Goal: Task Accomplishment & Management: Manage account settings

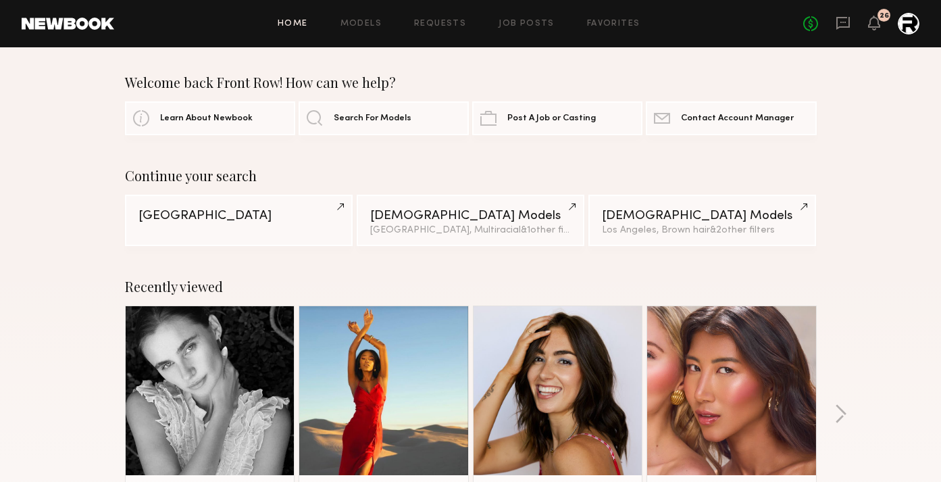
click at [530, 18] on div "Home Models Requests Job Posts Favorites Sign Out No fees up to $5,000 26" at bounding box center [516, 24] width 805 height 22
click at [502, 34] on div "Home Models Requests Job Posts Favorites Sign Out No fees up to $5,000 26" at bounding box center [516, 24] width 805 height 22
click at [519, 15] on div "Home Models Requests Job Posts Favorites Sign Out No fees up to $5,000 26" at bounding box center [516, 24] width 805 height 22
click at [518, 22] on link "Job Posts" at bounding box center [527, 24] width 56 height 9
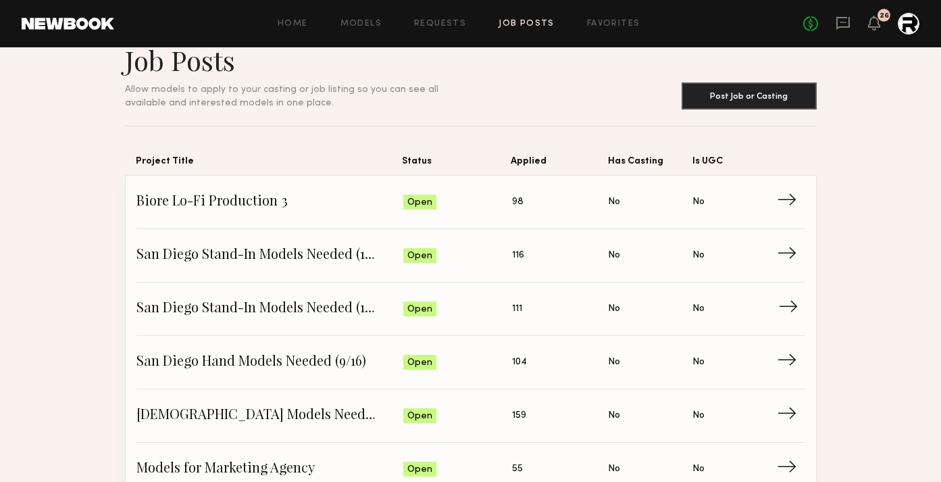
scroll to position [35, 0]
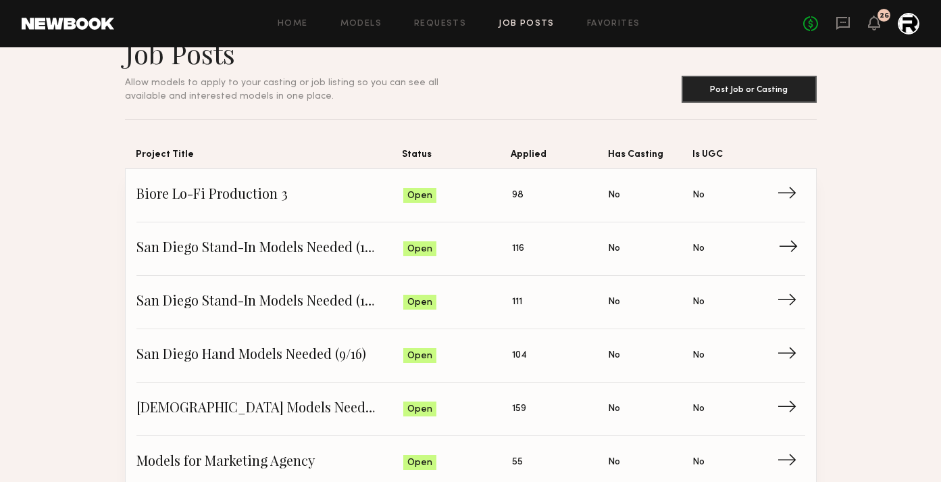
click at [295, 245] on span "San Diego Stand-In Models Needed (10/16)" at bounding box center [270, 249] width 268 height 20
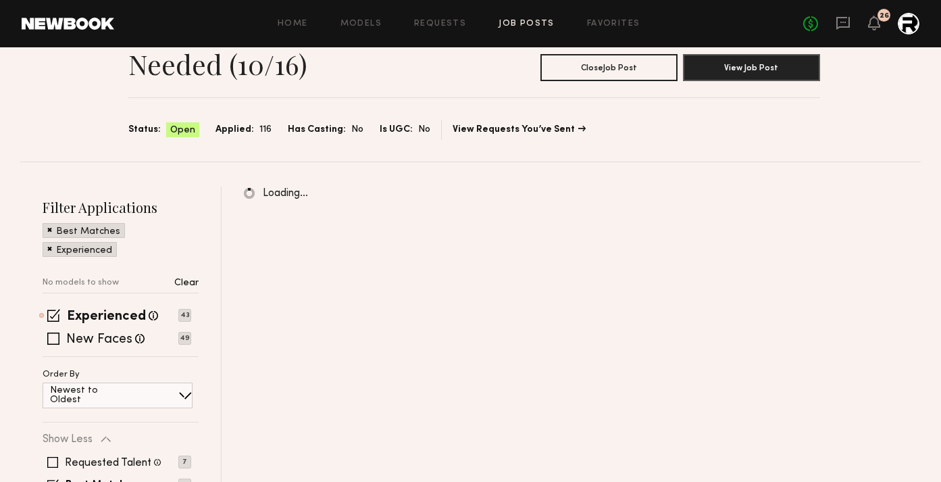
scroll to position [59, 0]
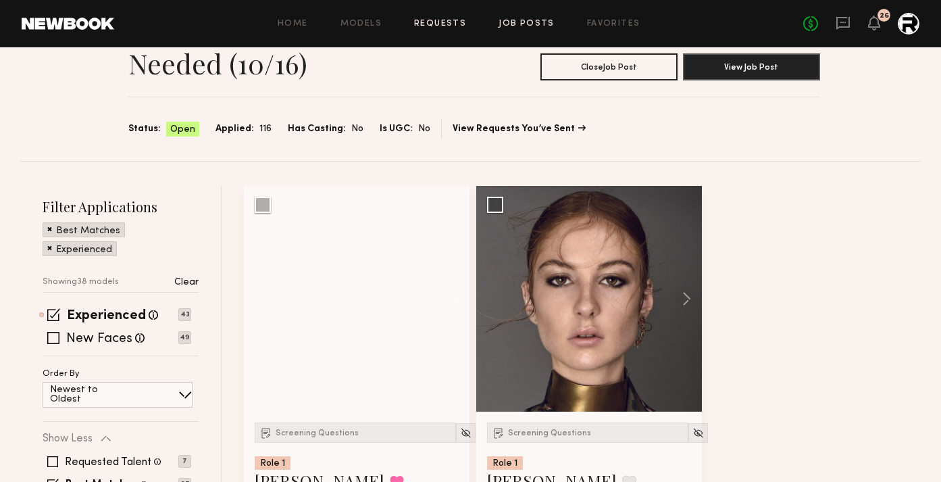
click at [446, 25] on link "Requests" at bounding box center [440, 24] width 52 height 9
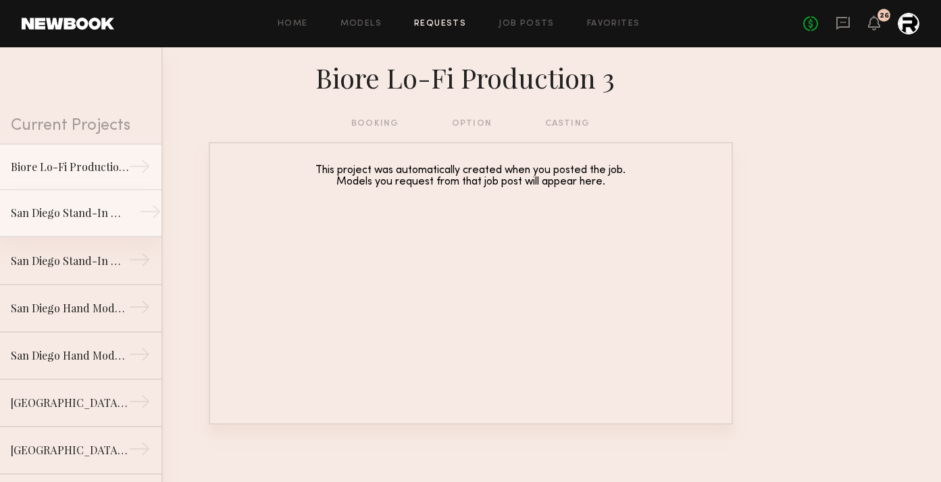
click at [95, 224] on link "San Diego Stand-In Models Needed (10/16) →" at bounding box center [80, 213] width 161 height 47
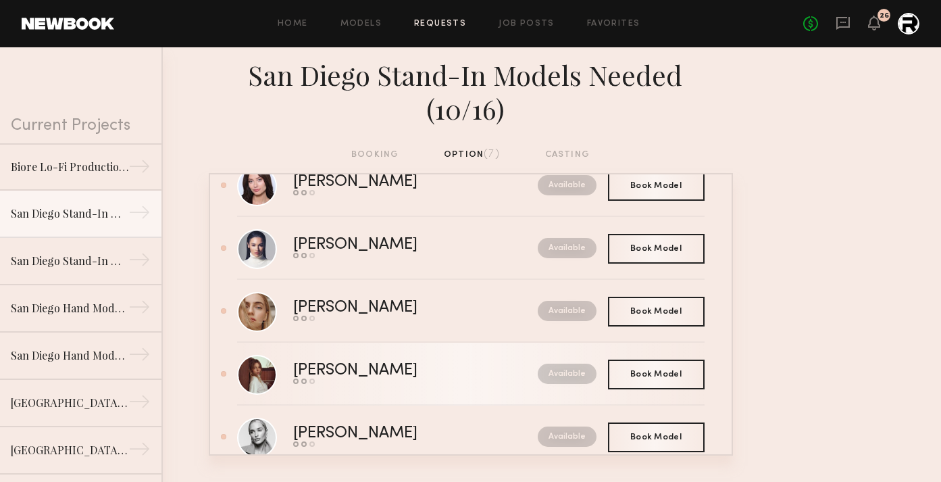
scroll to position [205, 0]
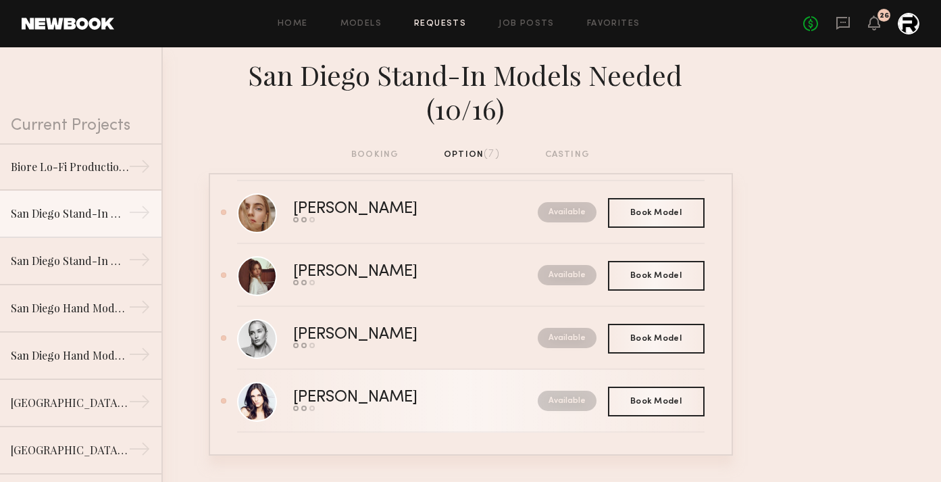
click at [331, 390] on div "[PERSON_NAME]" at bounding box center [385, 398] width 184 height 16
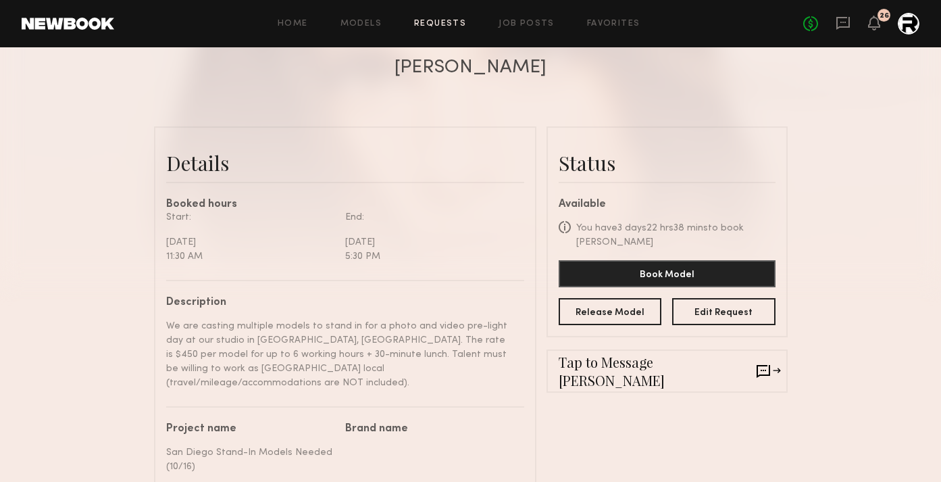
scroll to position [261, 0]
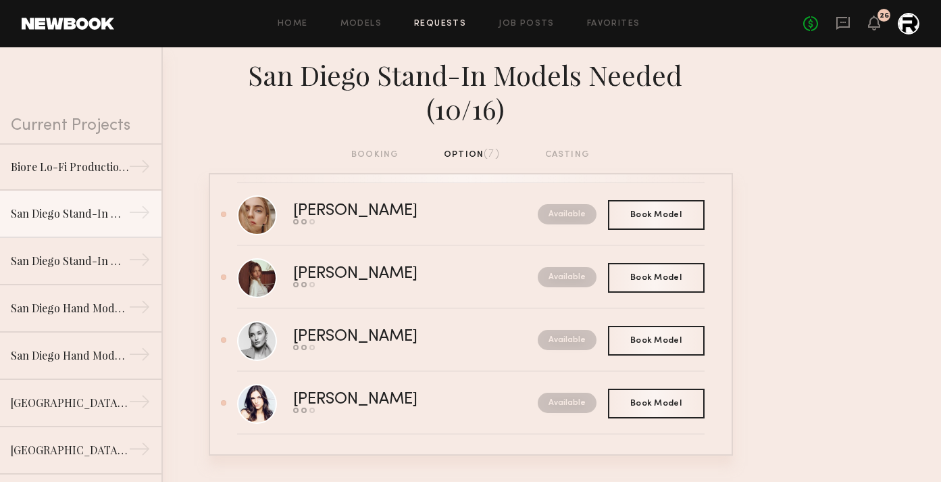
scroll to position [205, 0]
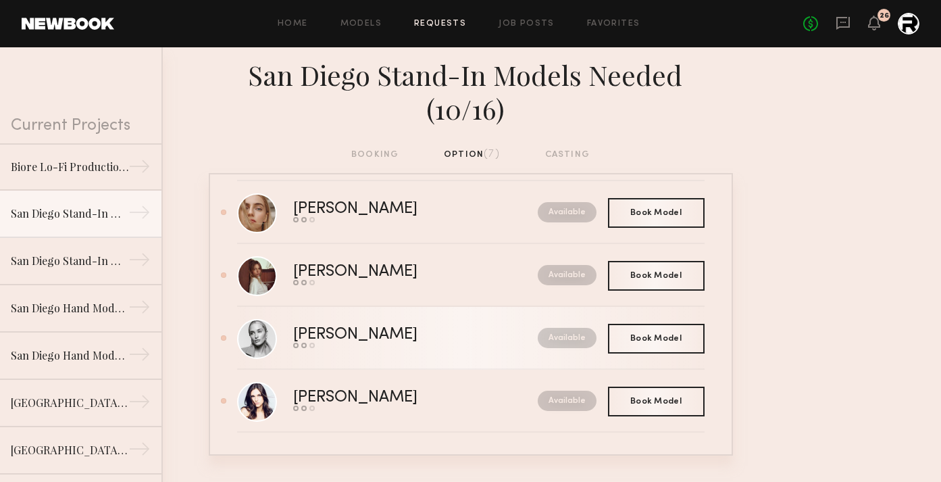
click at [334, 343] on div "Send request Model response Book model" at bounding box center [385, 345] width 184 height 5
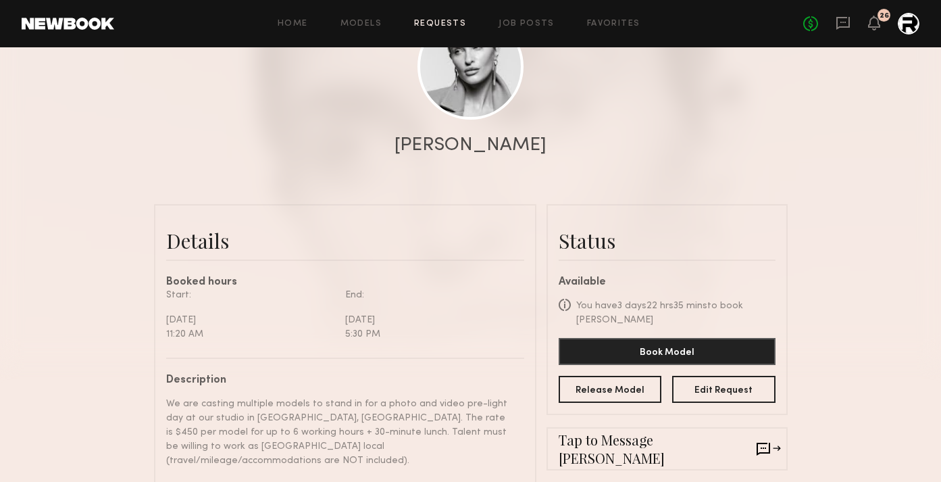
scroll to position [184, 0]
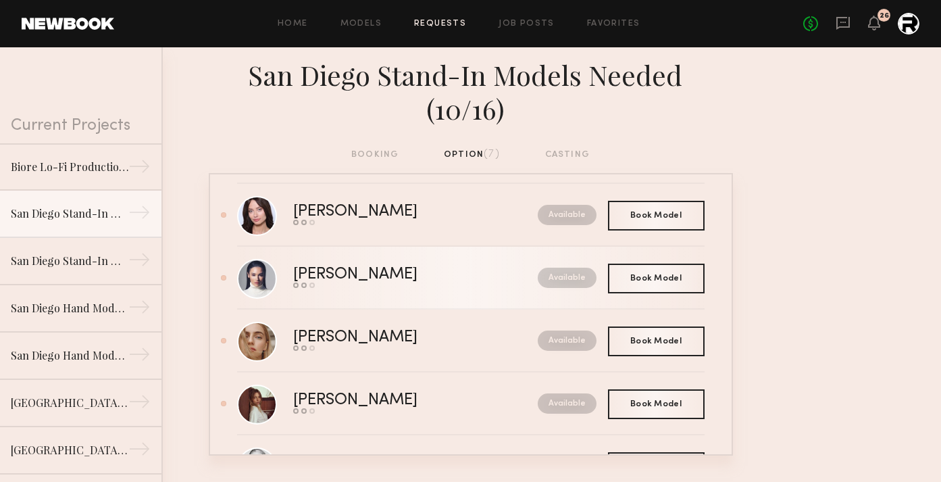
scroll to position [200, 0]
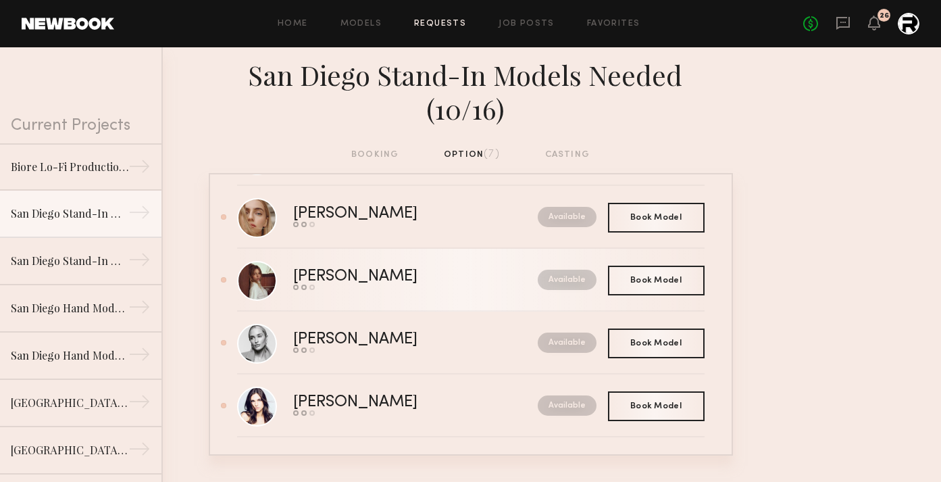
click at [341, 249] on link "Ellie G. Send request Model response Book model Available" at bounding box center [471, 280] width 468 height 63
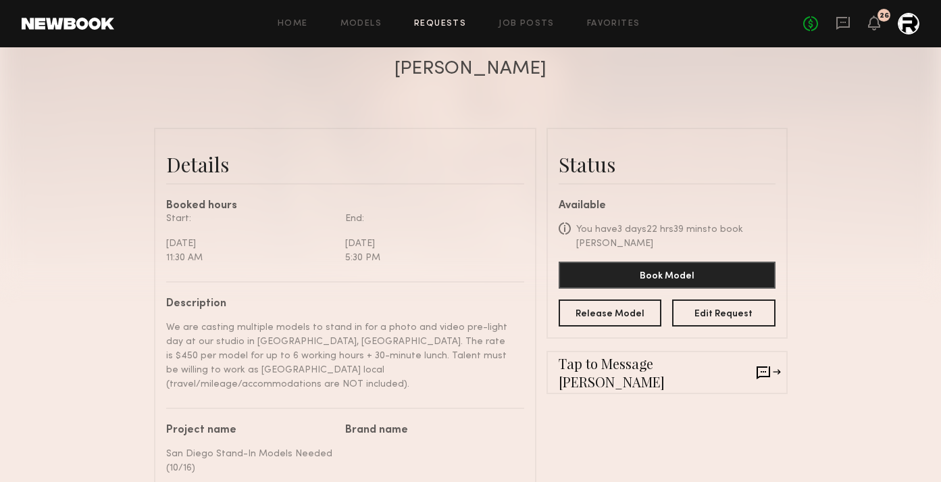
scroll to position [262, 0]
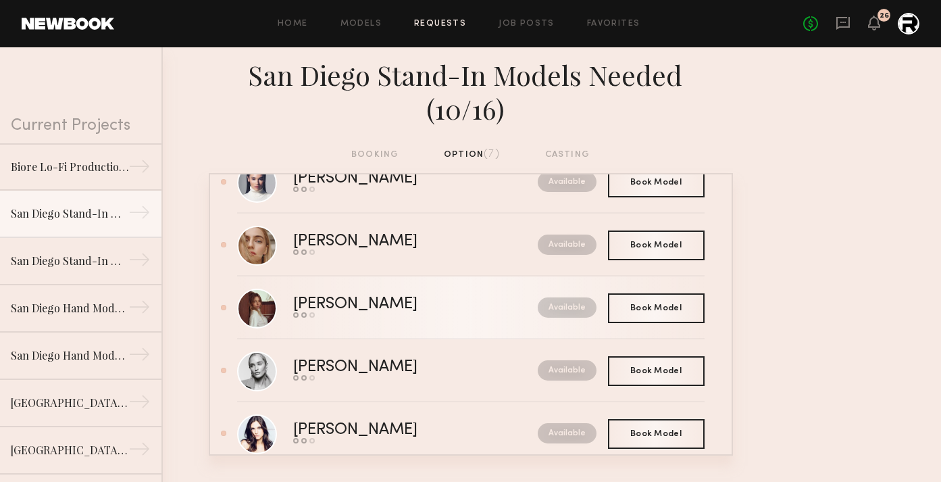
scroll to position [178, 0]
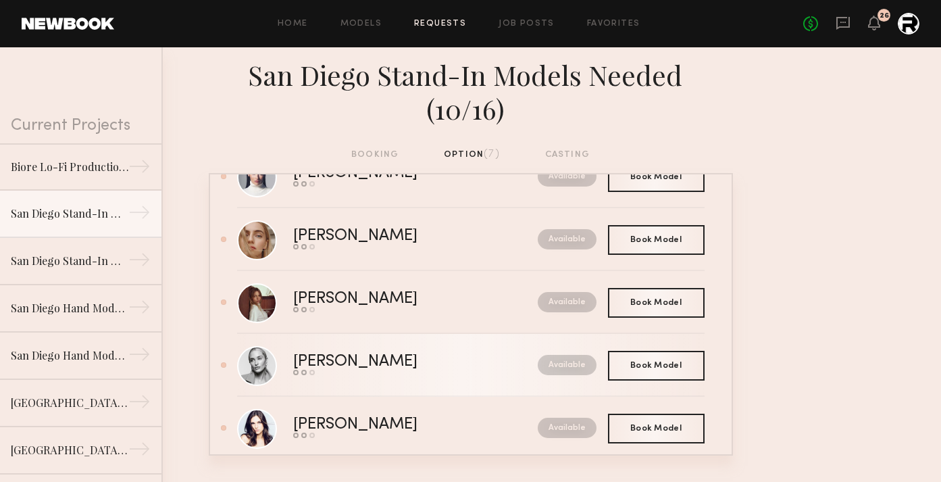
click at [316, 354] on div "Sam F." at bounding box center [385, 362] width 184 height 16
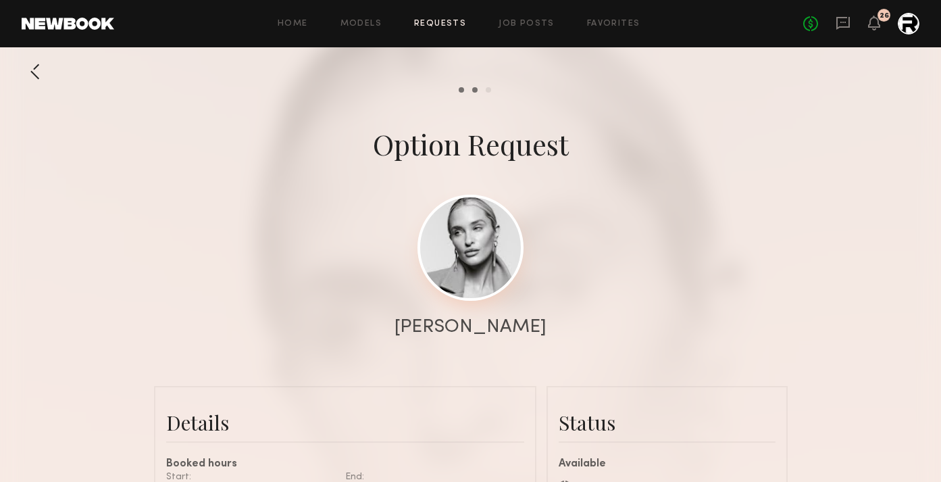
click at [467, 268] on link at bounding box center [471, 248] width 106 height 106
click at [36, 79] on div at bounding box center [35, 71] width 27 height 27
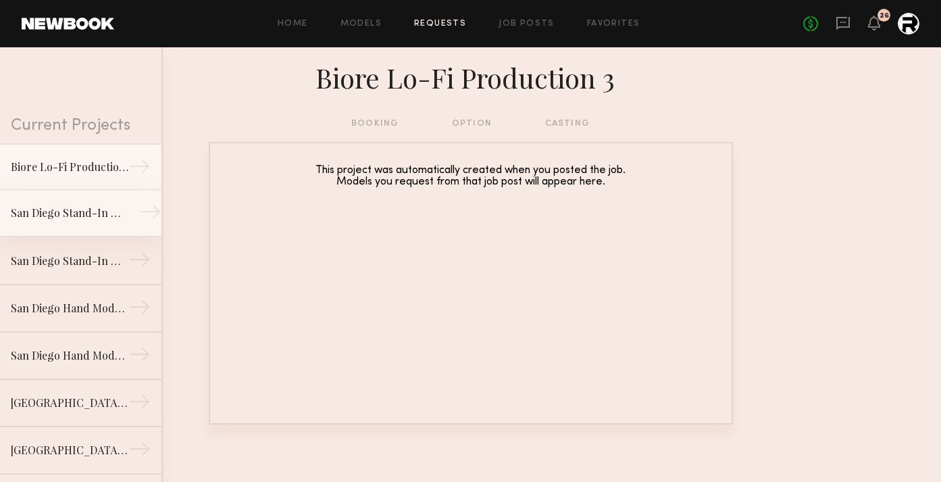
click at [78, 229] on link "San Diego Stand-In Models Needed (10/16) →" at bounding box center [80, 213] width 161 height 47
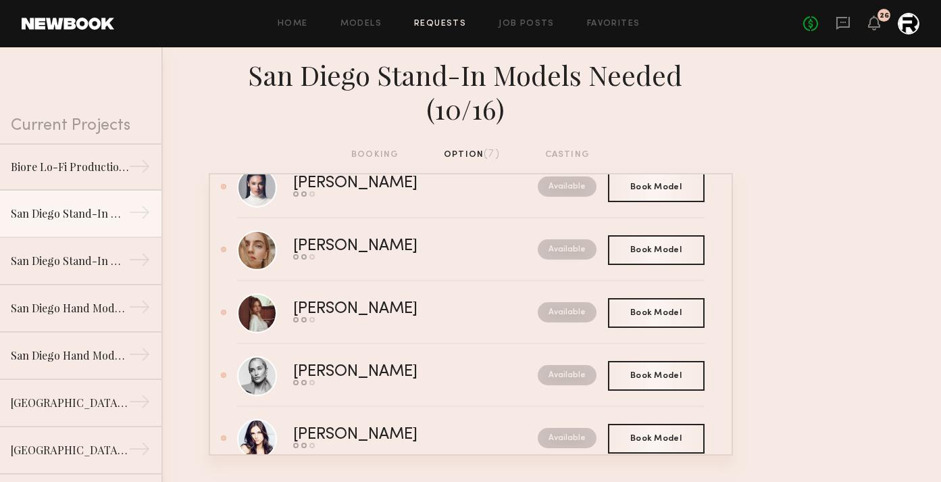
scroll to position [177, 0]
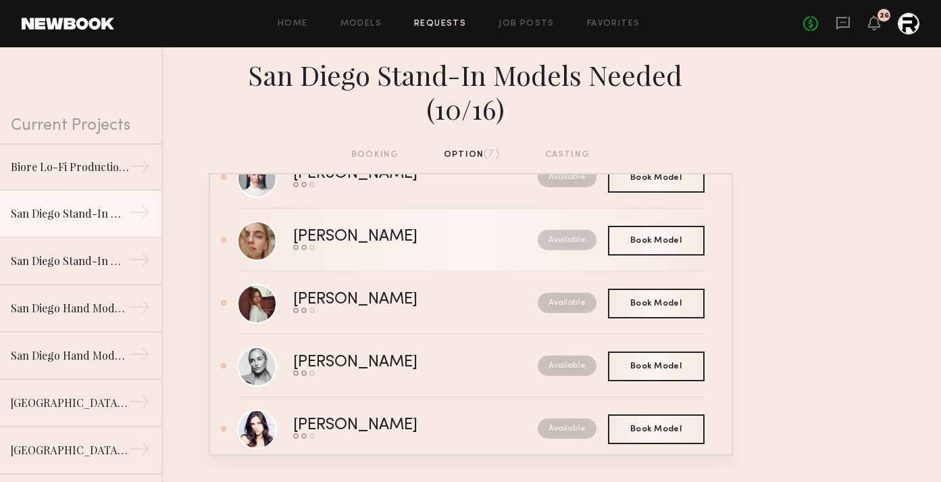
click at [352, 229] on div "Anzhela D." at bounding box center [385, 237] width 184 height 16
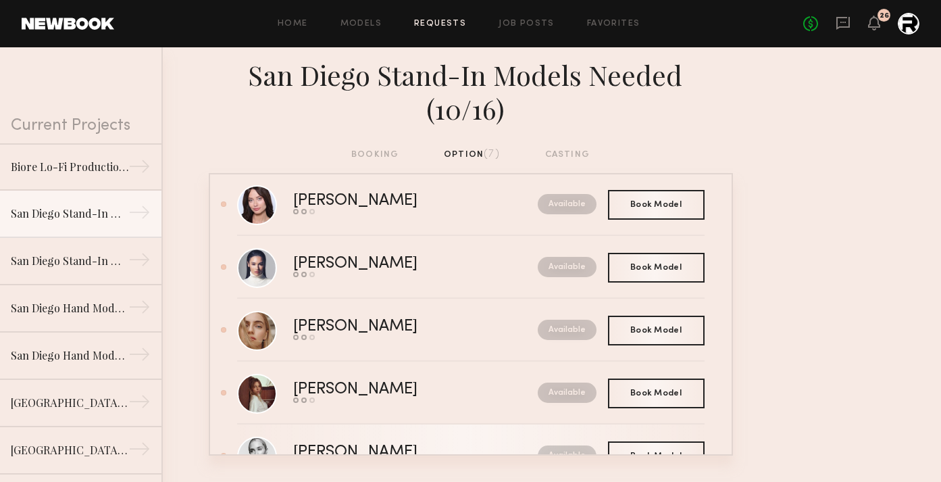
scroll to position [0, 0]
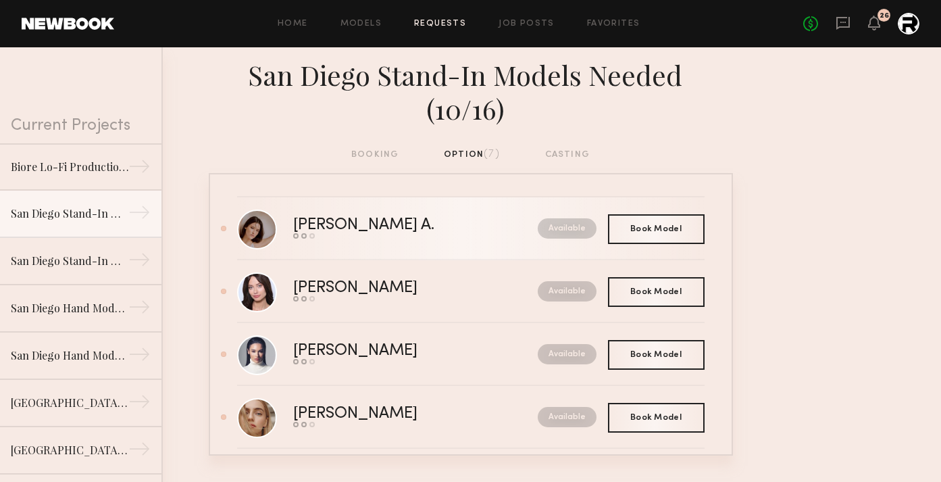
click at [355, 218] on div "Reagan A." at bounding box center [389, 226] width 193 height 16
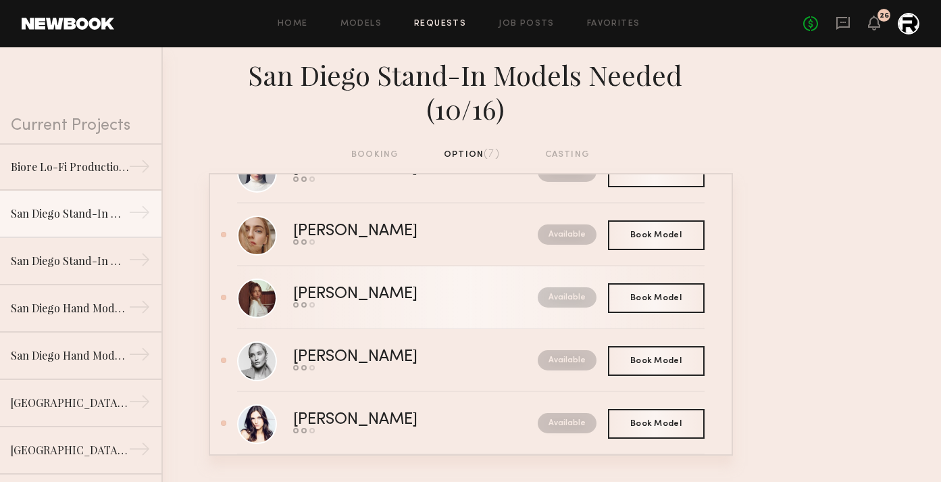
scroll to position [205, 0]
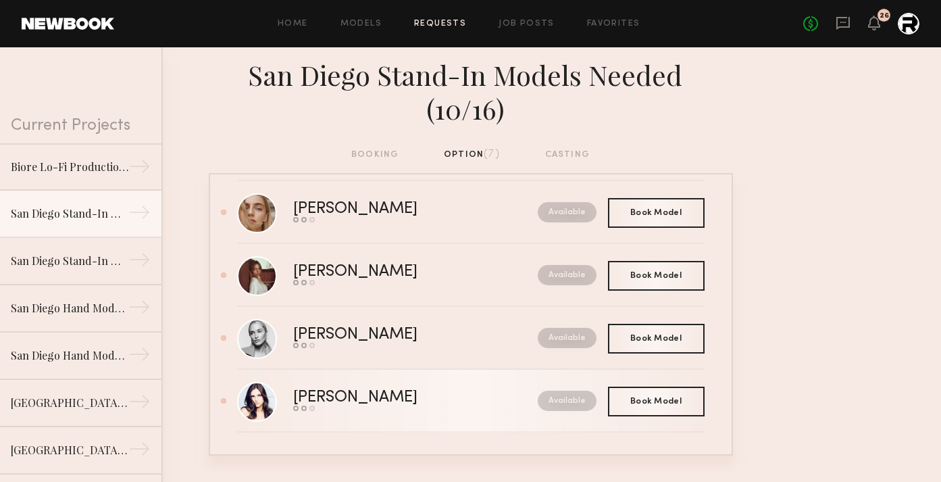
click at [338, 390] on div "[PERSON_NAME]" at bounding box center [385, 398] width 184 height 16
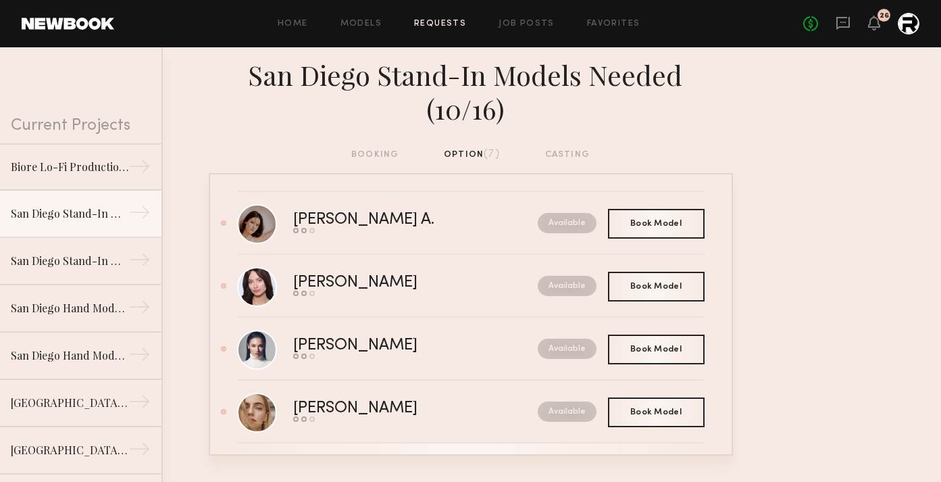
scroll to position [0, 0]
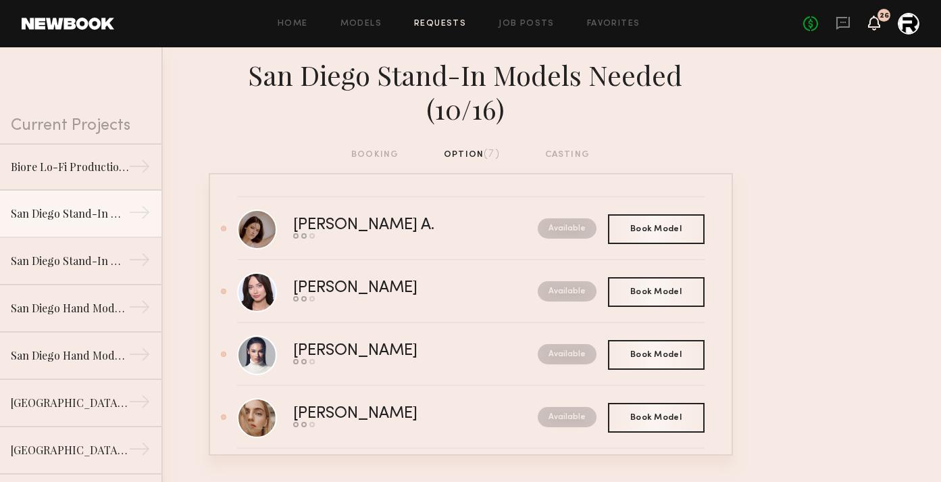
click at [880, 28] on icon at bounding box center [874, 23] width 12 height 15
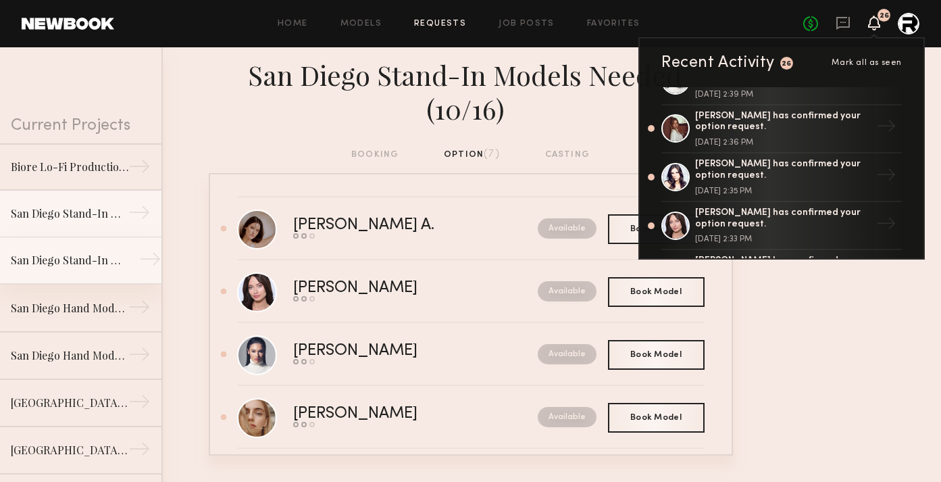
click at [79, 263] on div "San Diego Stand-In Models Needed (10/22)" at bounding box center [70, 260] width 118 height 16
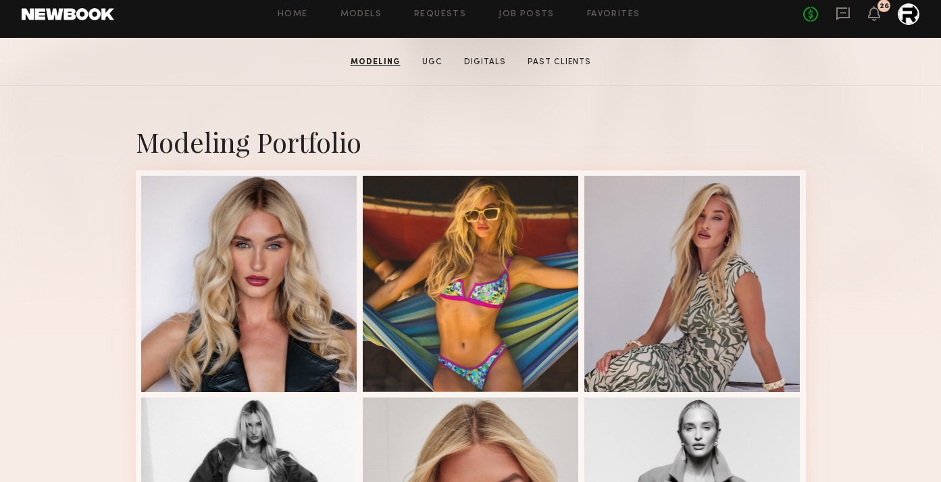
scroll to position [243, 0]
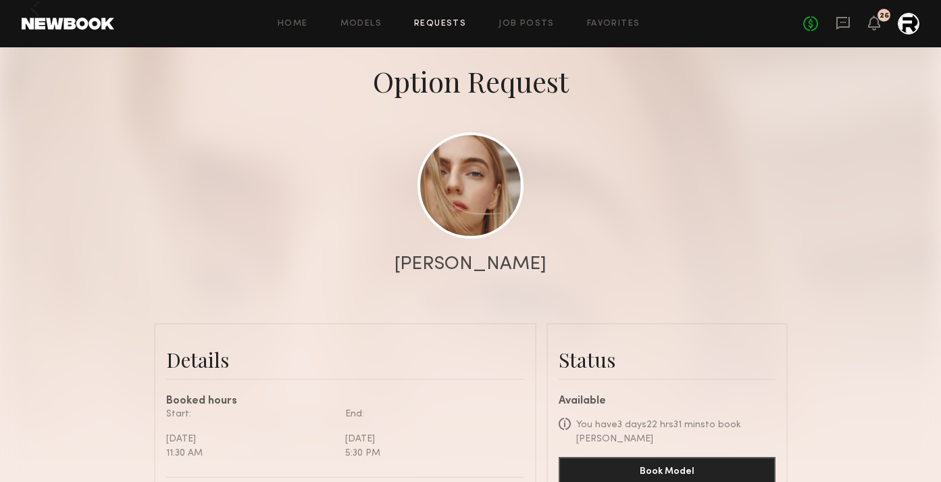
scroll to position [125, 0]
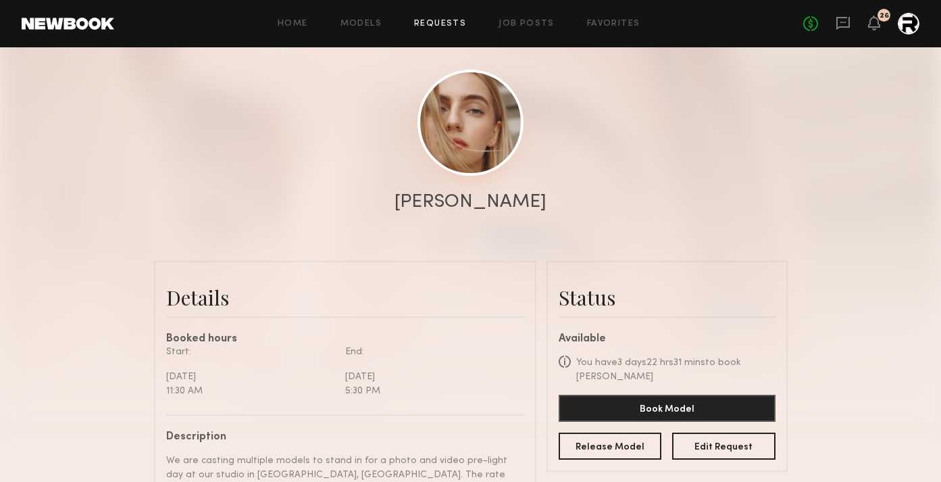
click at [460, 131] on link at bounding box center [471, 123] width 106 height 106
click at [534, 20] on link "Job Posts" at bounding box center [527, 24] width 56 height 9
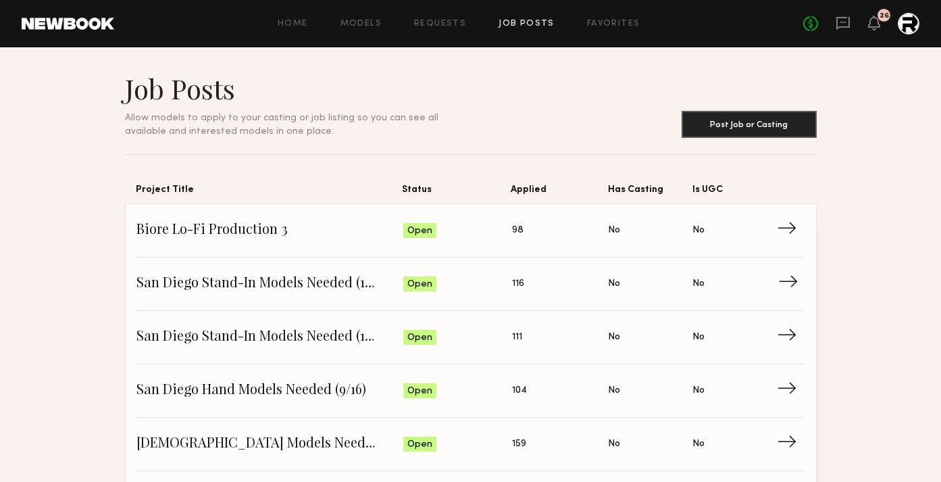
click at [341, 286] on span "San Diego Stand-In Models Needed (10/16)" at bounding box center [270, 284] width 268 height 20
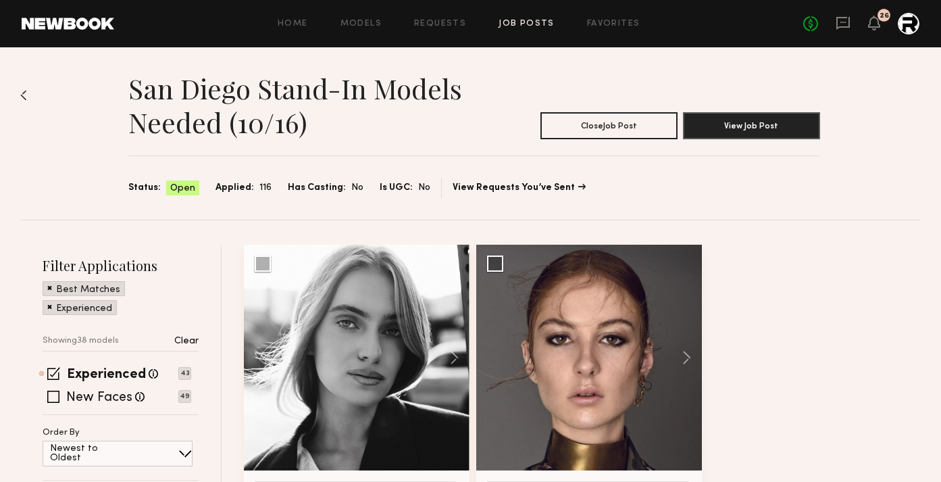
scroll to position [3, 0]
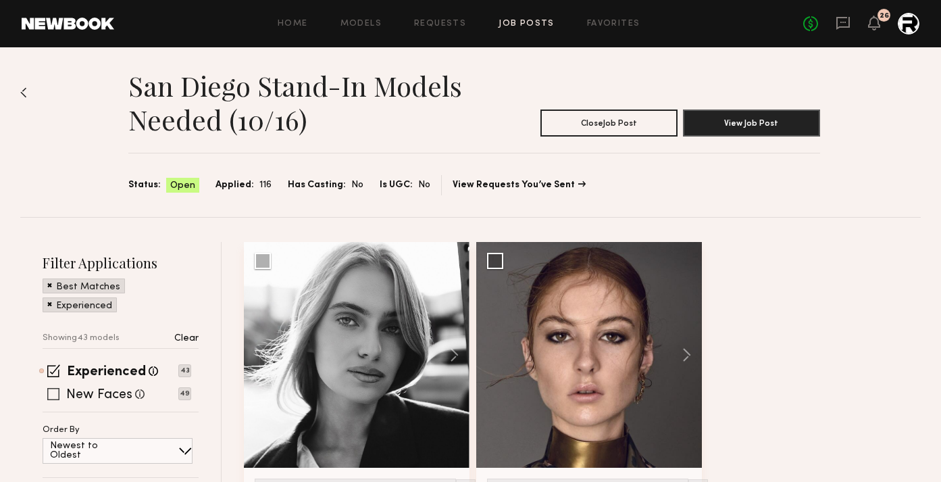
click at [106, 388] on label "New Faces" at bounding box center [99, 395] width 66 height 14
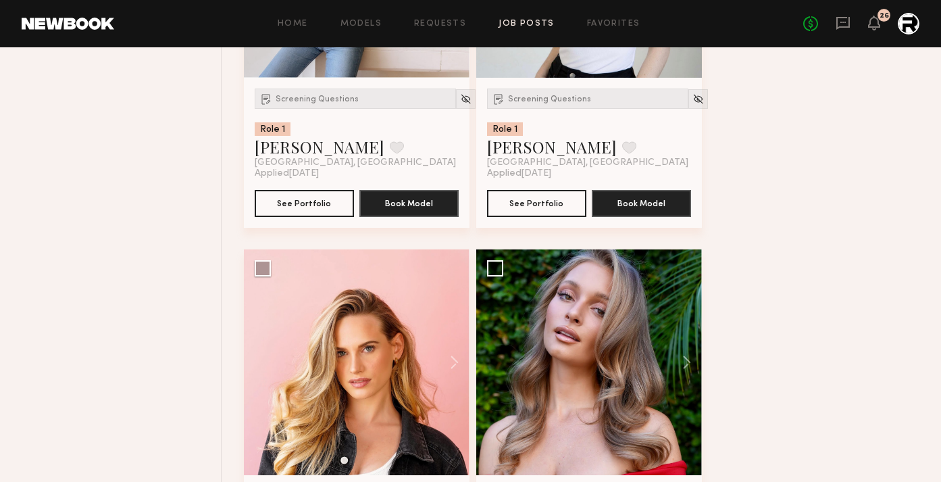
scroll to position [3525, 0]
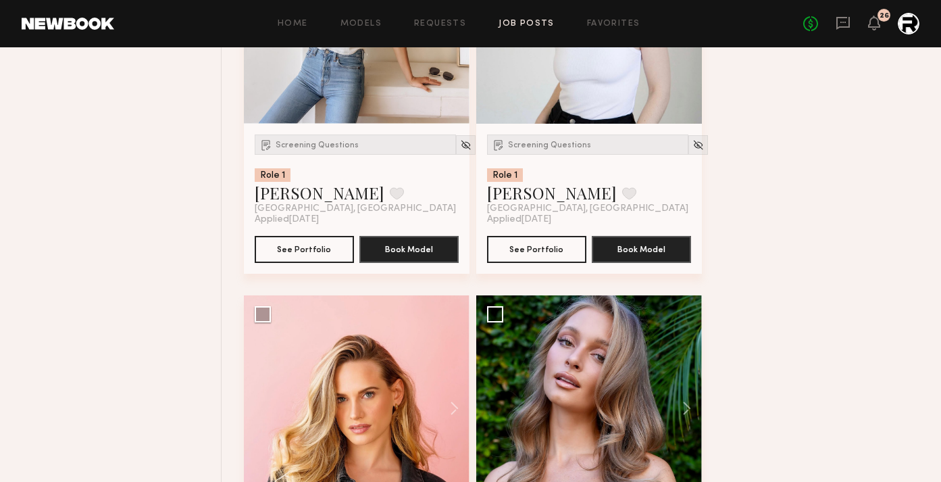
click at [688, 9] on header "Home Models Requests Job Posts Favorites Sign Out No fees up to $5,000 26" at bounding box center [470, 23] width 941 height 47
click at [434, 11] on header "Home Models Requests Job Posts Favorites Sign Out No fees up to $5,000 26" at bounding box center [470, 23] width 941 height 47
click at [434, 22] on link "Requests" at bounding box center [440, 24] width 52 height 9
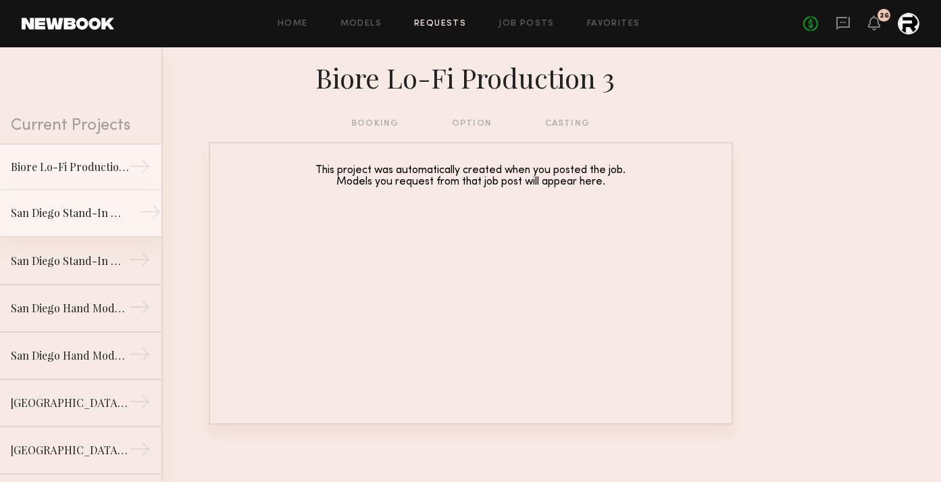
click at [76, 219] on div "San Diego Stand-In Models Needed (10/16)" at bounding box center [70, 213] width 118 height 16
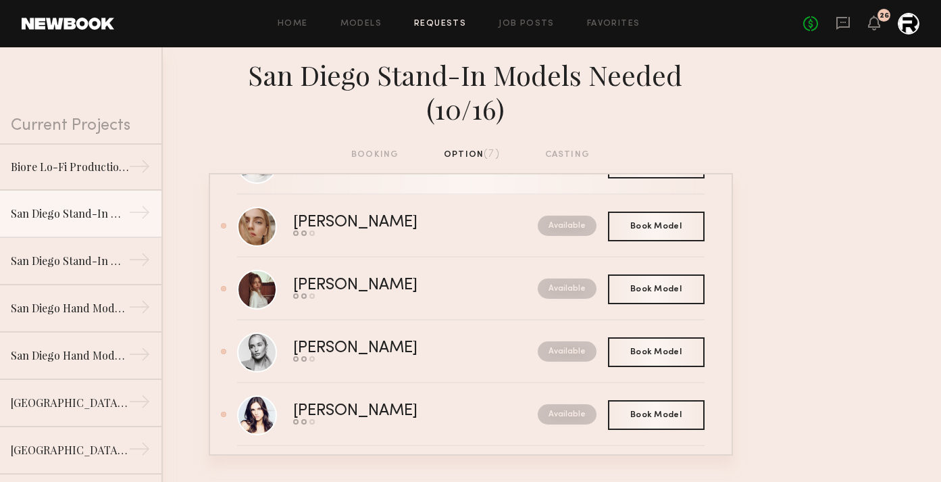
scroll to position [196, 0]
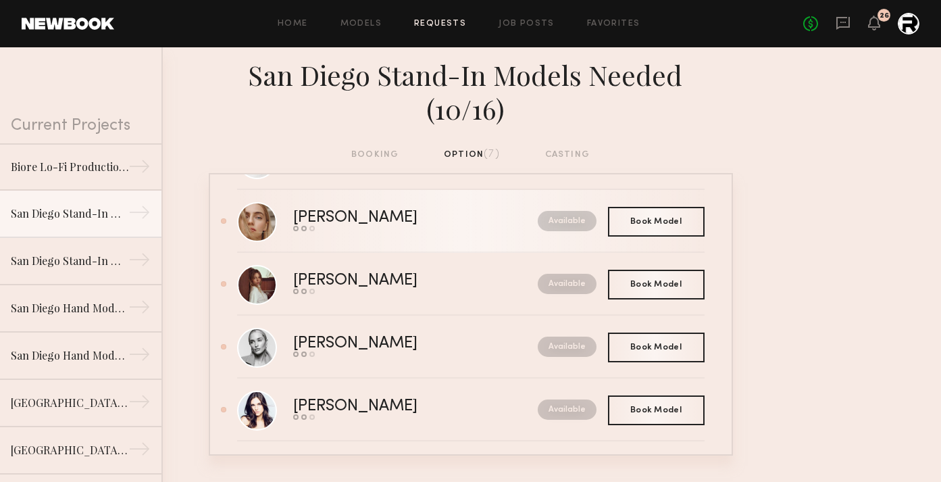
click at [320, 210] on div "[PERSON_NAME]" at bounding box center [385, 218] width 184 height 16
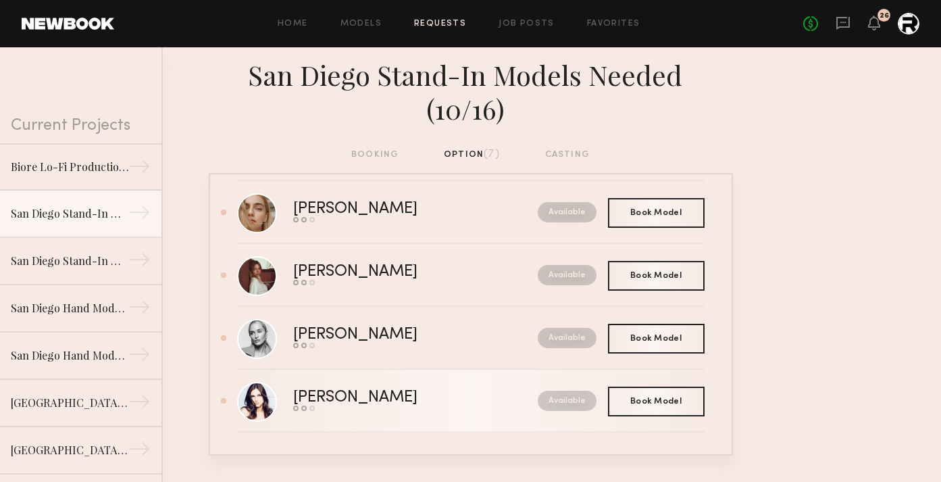
scroll to position [0, 0]
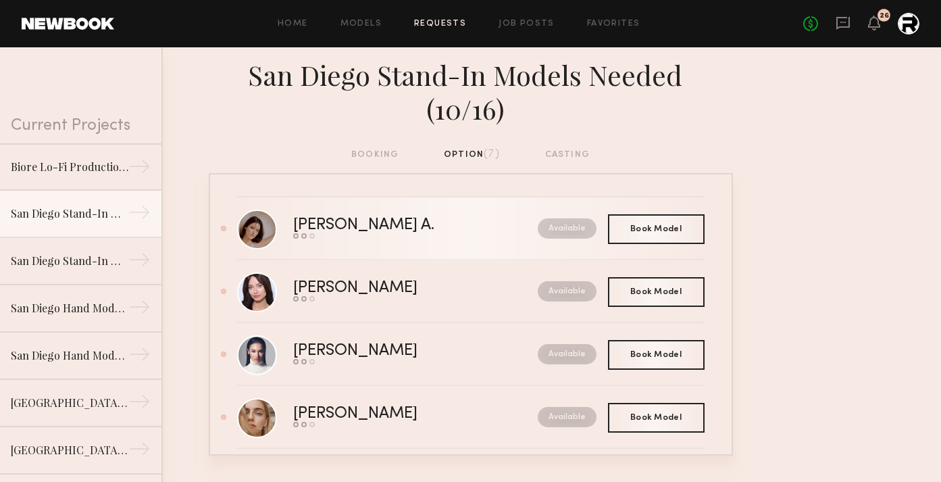
click at [336, 218] on div "Reagan A." at bounding box center [389, 226] width 193 height 16
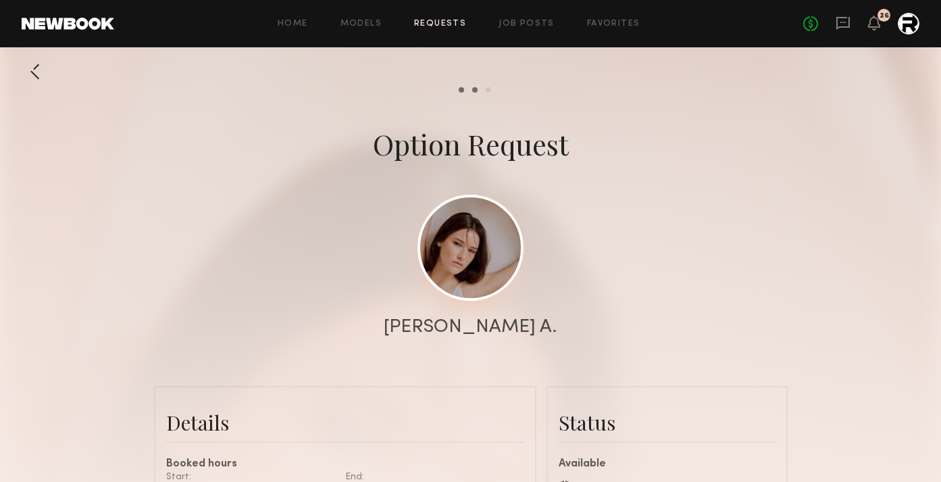
click at [451, 251] on link at bounding box center [471, 248] width 106 height 106
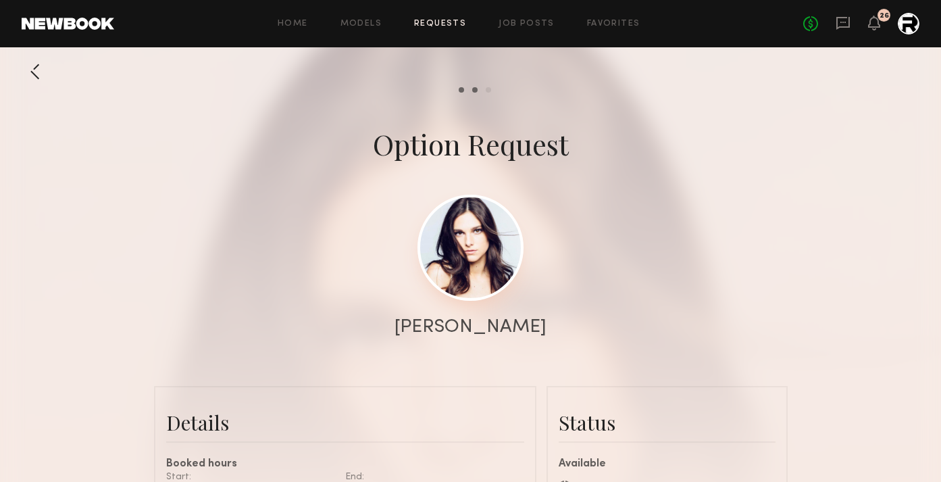
click at [437, 282] on link at bounding box center [471, 248] width 106 height 106
click at [528, 24] on link "Job Posts" at bounding box center [527, 24] width 56 height 9
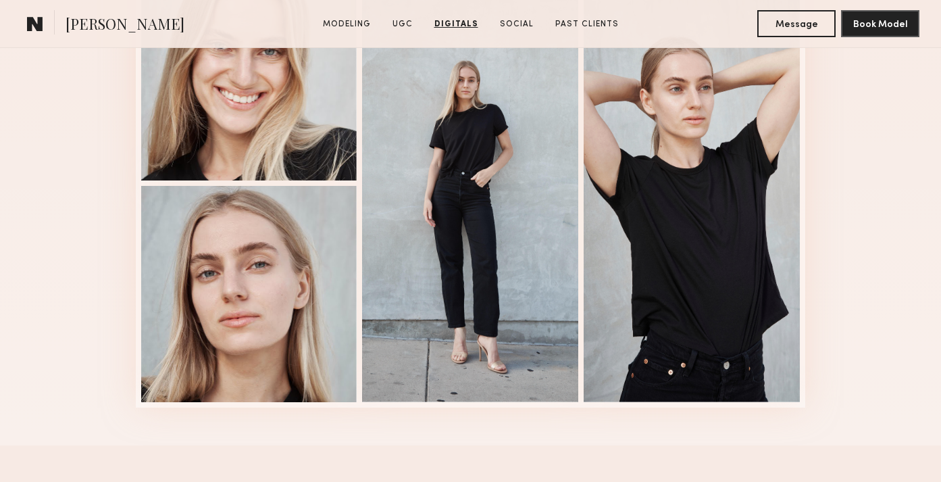
scroll to position [2596, 0]
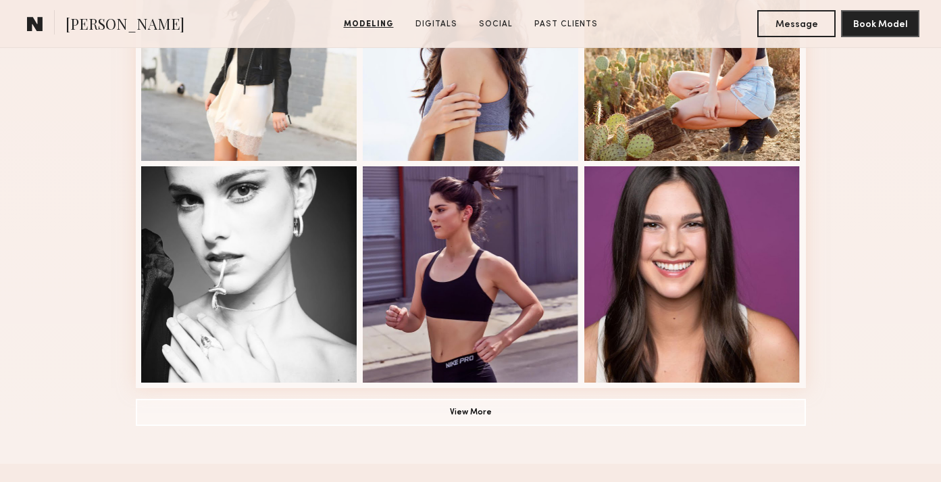
scroll to position [965, 0]
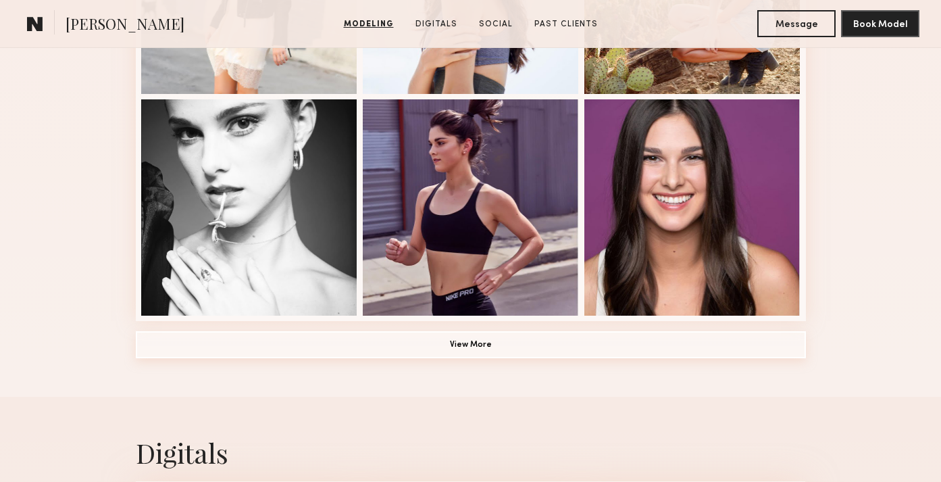
click at [610, 344] on button "View More" at bounding box center [471, 344] width 670 height 27
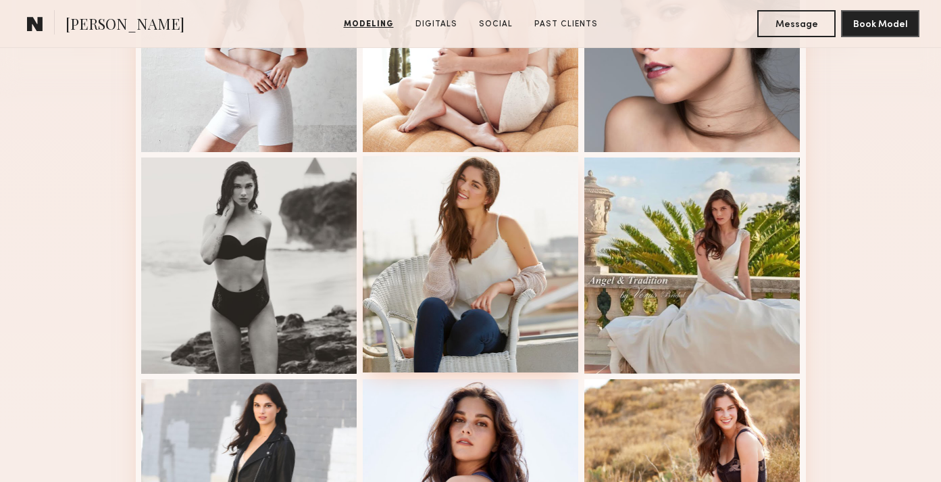
scroll to position [0, 0]
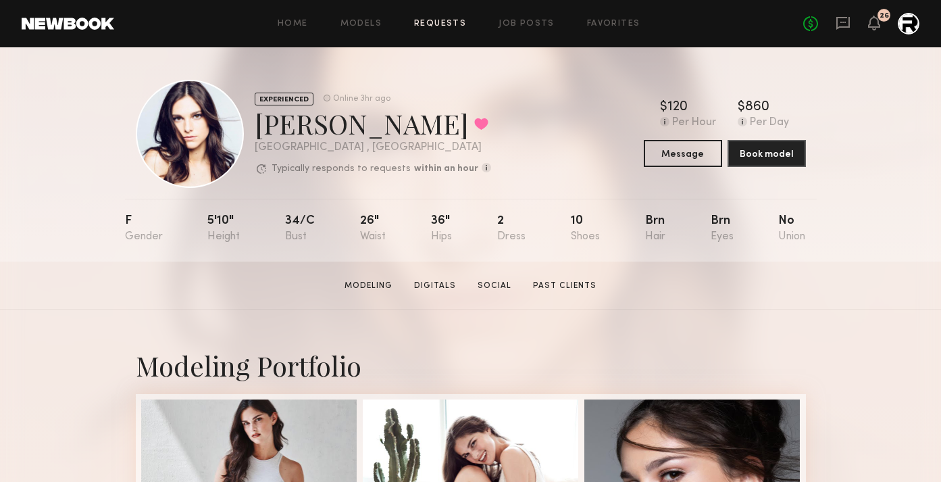
click at [442, 22] on link "Requests" at bounding box center [440, 24] width 52 height 9
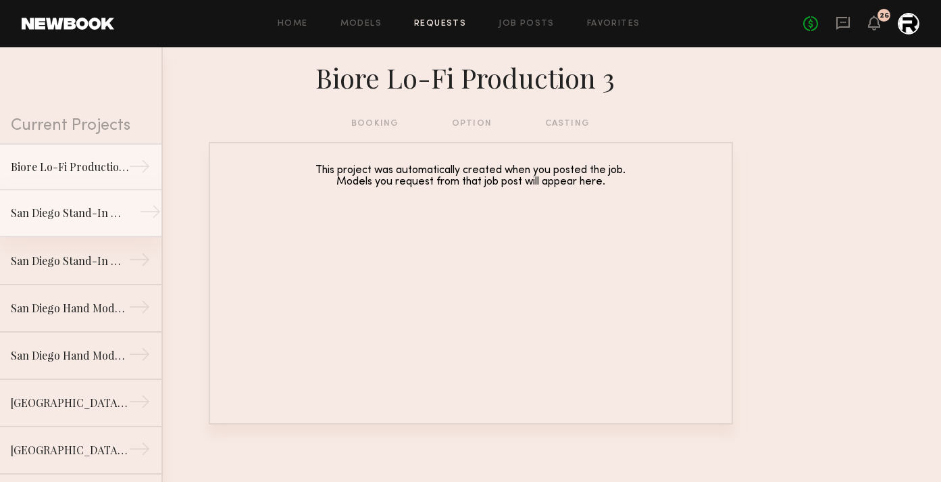
click at [94, 207] on div "San Diego Stand-In Models Needed (10/16)" at bounding box center [70, 213] width 118 height 16
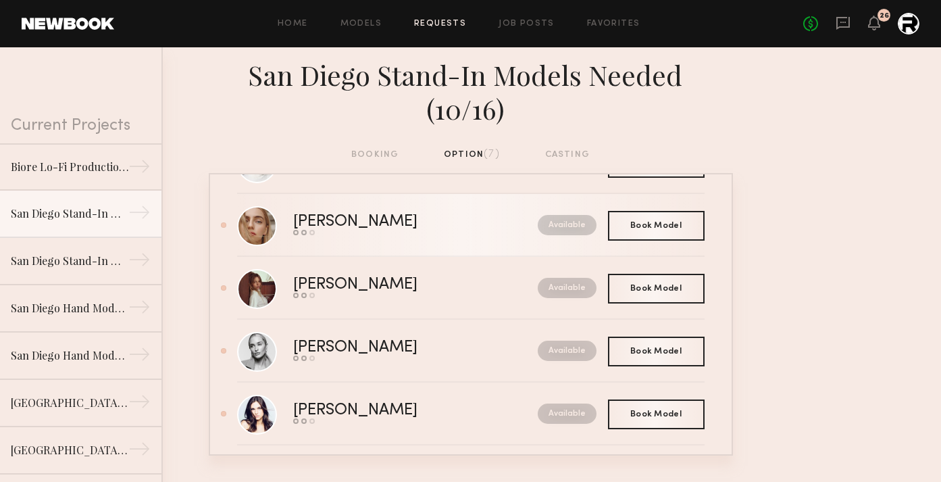
scroll to position [205, 0]
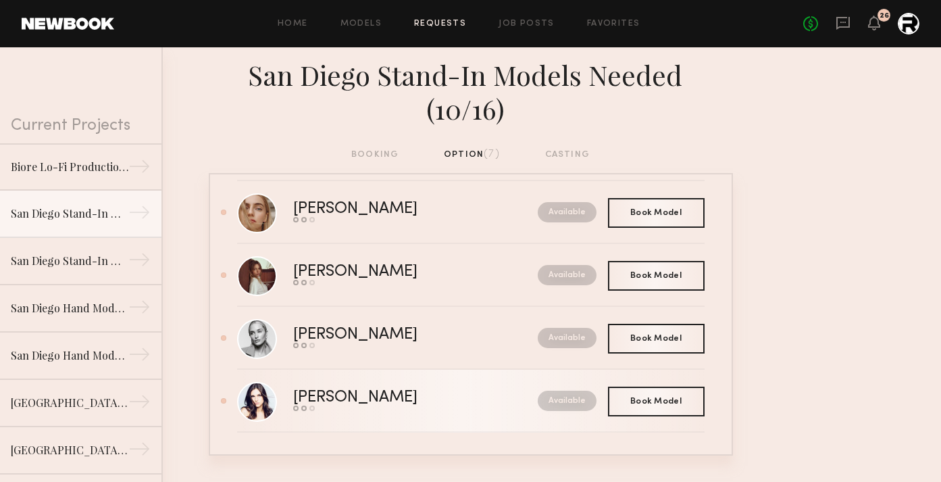
click at [330, 390] on div "Ashley E." at bounding box center [385, 398] width 184 height 16
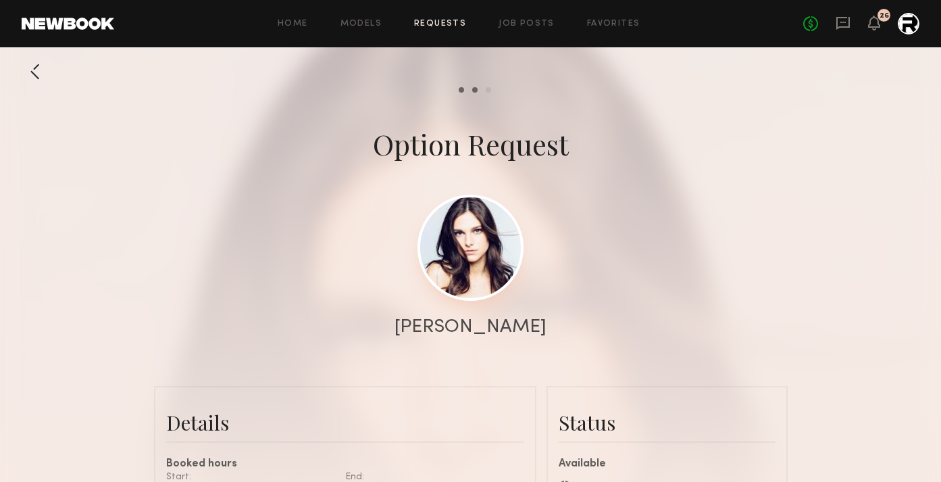
click at [476, 280] on link at bounding box center [471, 248] width 106 height 106
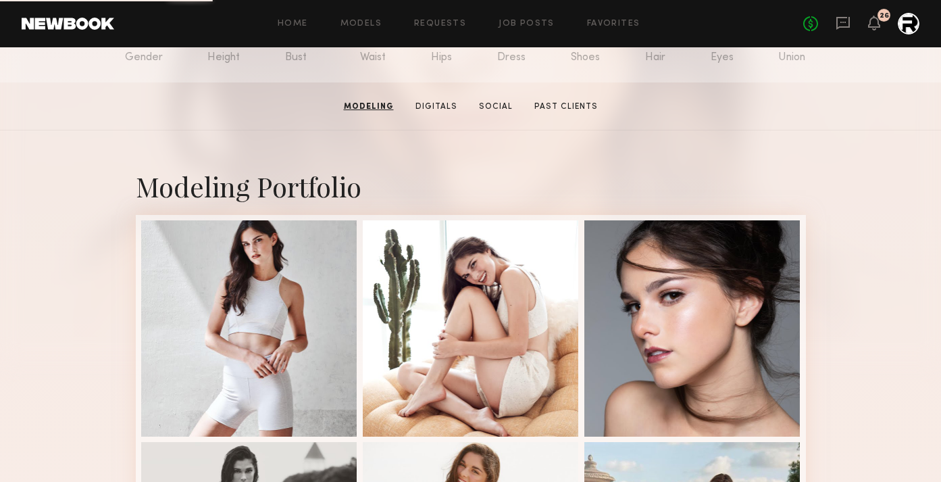
scroll to position [282, 0]
